Goal: Complete application form

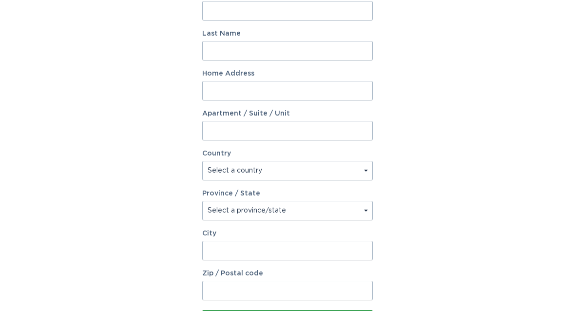
scroll to position [179, 0]
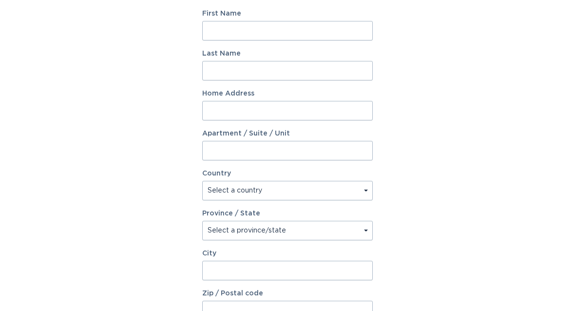
click at [341, 33] on input "First Name" at bounding box center [287, 31] width 171 height 20
type input "[PERSON_NAME]"
type input "[STREET_ADDRESS]"
select select "US"
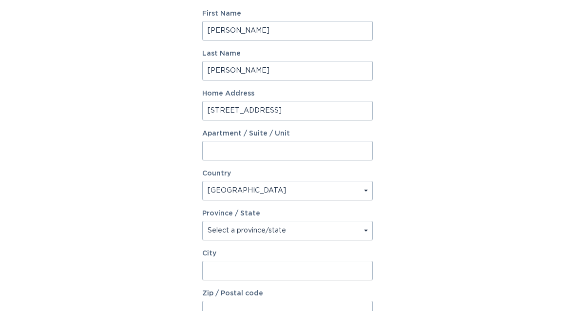
type input "[GEOGRAPHIC_DATA]"
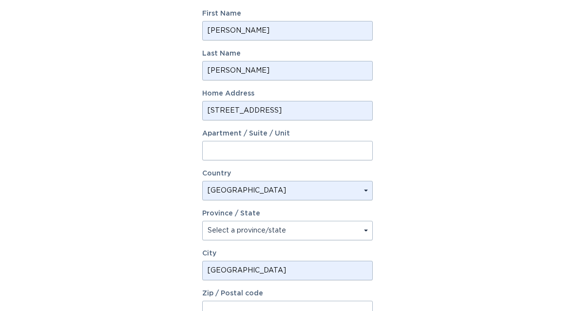
type input "77008-2641"
select select "[GEOGRAPHIC_DATA]"
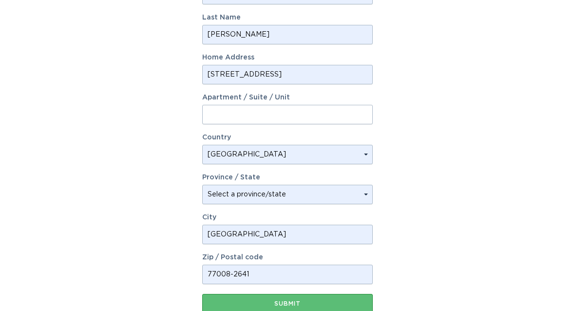
scroll to position [215, 0]
click at [338, 302] on div "Submit" at bounding box center [287, 304] width 161 height 6
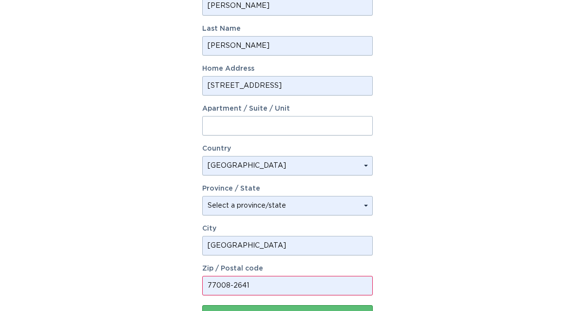
click at [343, 286] on input "77008-2641" at bounding box center [287, 286] width 171 height 20
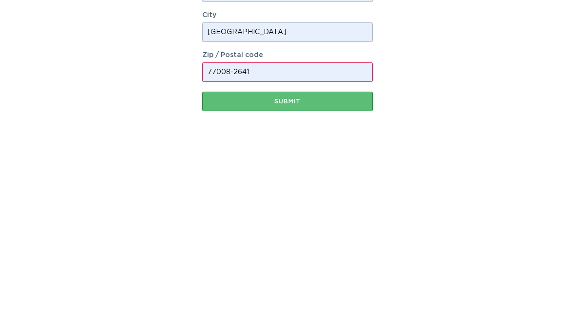
type input "77008"
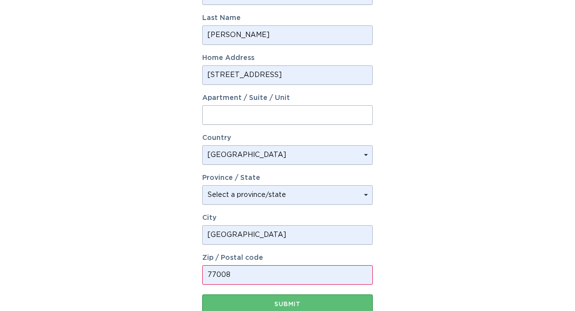
click at [327, 295] on button "Submit" at bounding box center [287, 304] width 171 height 20
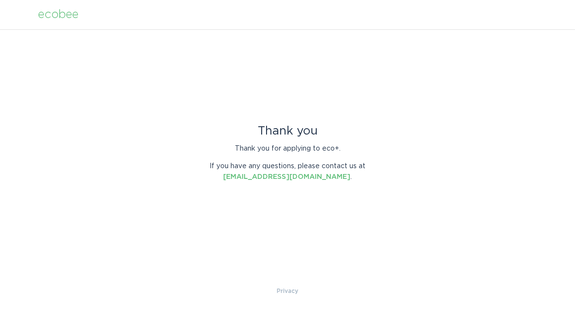
scroll to position [0, 0]
